Goal: Information Seeking & Learning: Check status

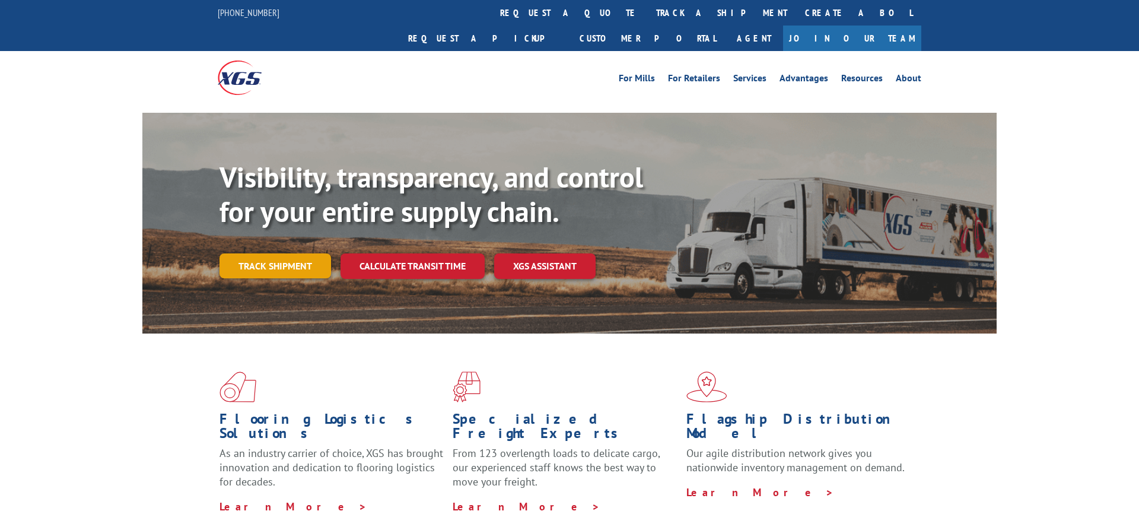
click at [269, 253] on link "Track shipment" at bounding box center [276, 265] width 112 height 25
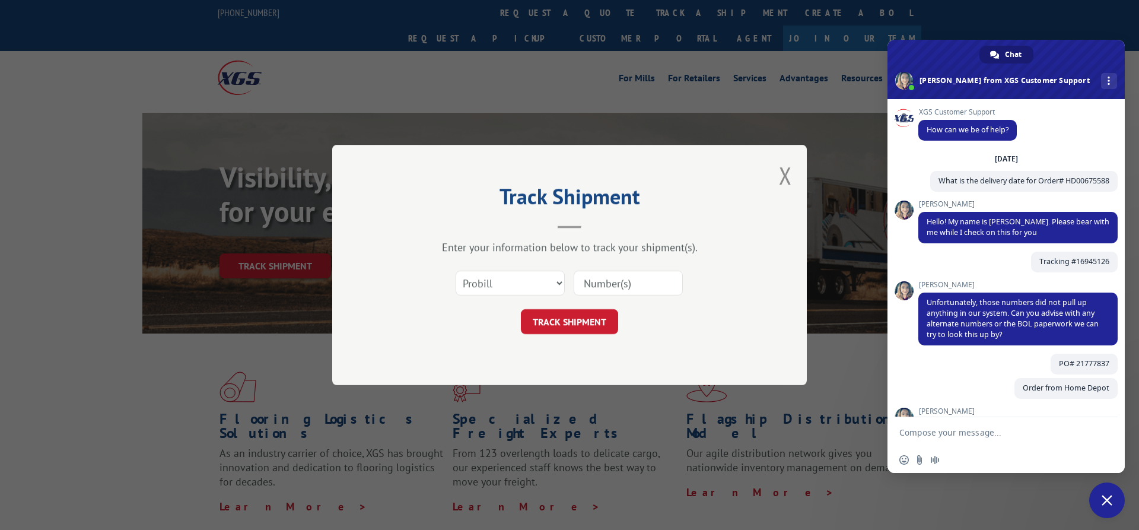
scroll to position [160, 0]
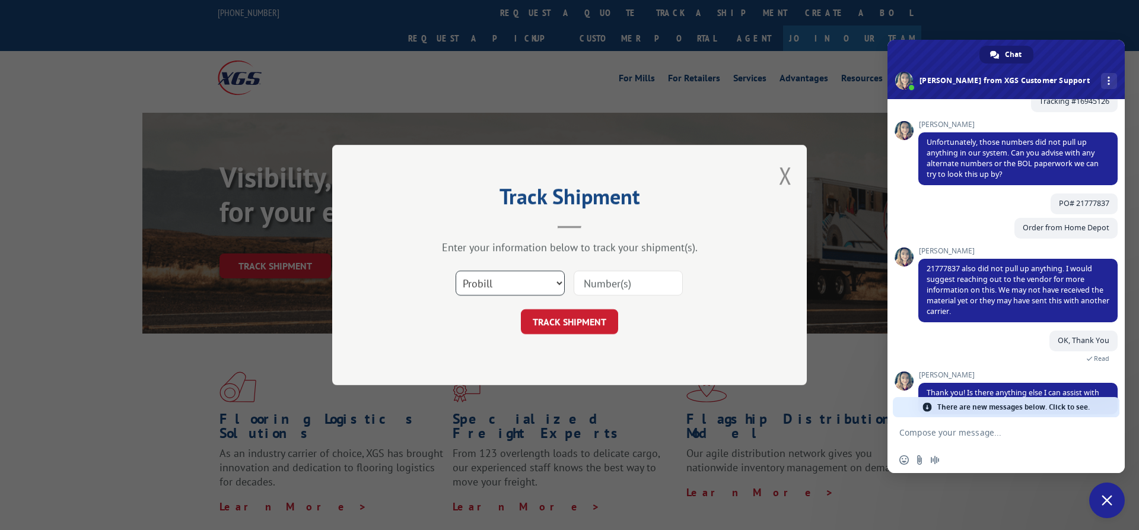
click at [456, 271] on select "Select category... Probill BOL PO" at bounding box center [510, 283] width 109 height 25
select select "po"
click option "PO" at bounding box center [0, 0] width 0 height 0
click at [616, 286] on input at bounding box center [628, 283] width 109 height 25
paste input "21777837"
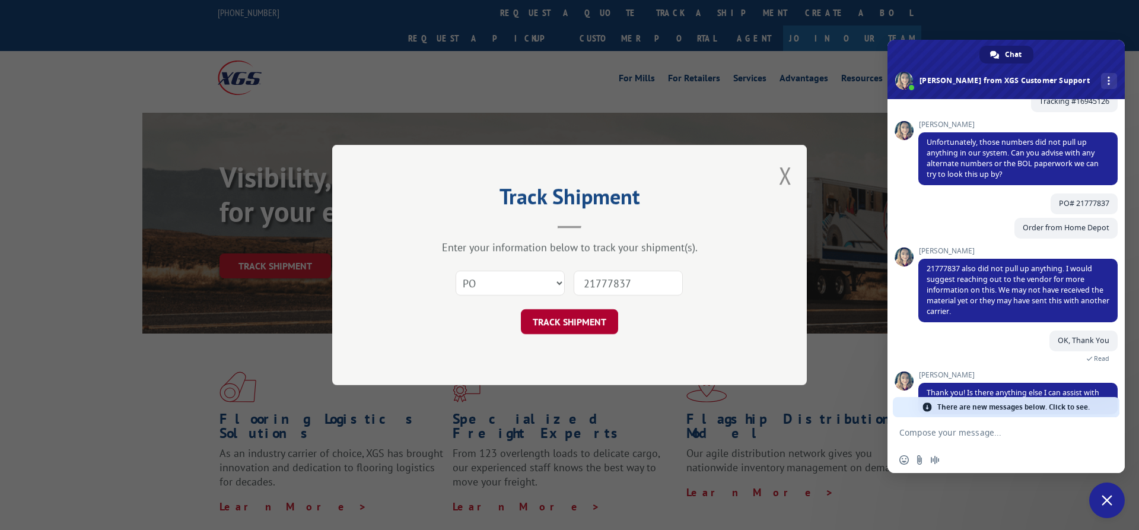
type input "21777837"
click at [583, 323] on button "TRACK SHIPMENT" at bounding box center [569, 321] width 97 height 25
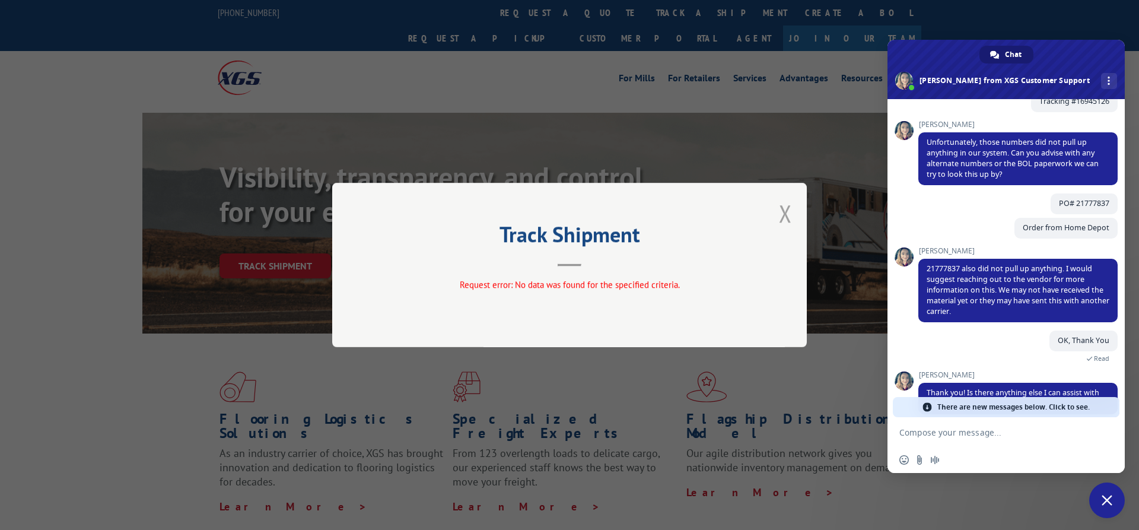
click at [788, 212] on button "Close modal" at bounding box center [785, 213] width 13 height 31
